Goal: Navigation & Orientation: Find specific page/section

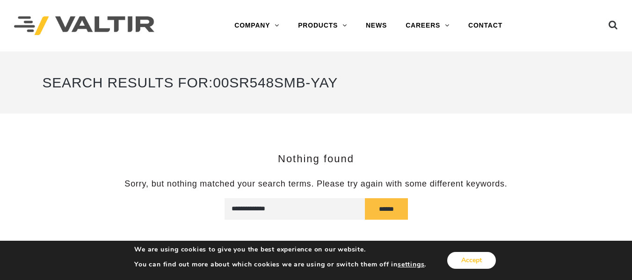
click at [491, 261] on button "Accept" at bounding box center [472, 260] width 49 height 17
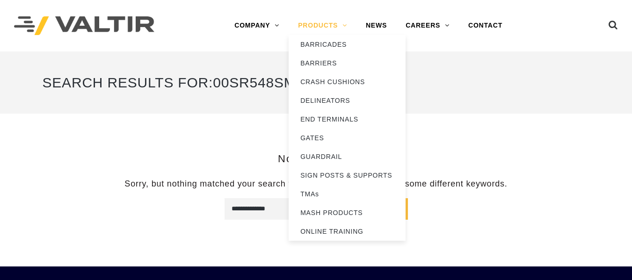
click at [315, 28] on link "PRODUCTS" at bounding box center [323, 25] width 68 height 19
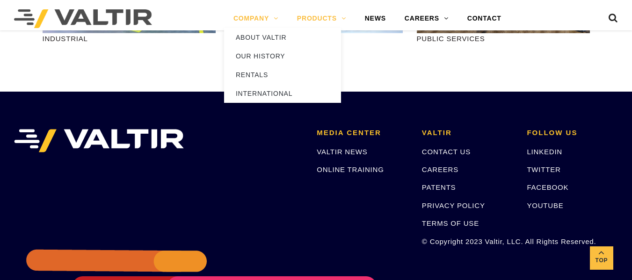
scroll to position [1358, 0]
